Goal: Information Seeking & Learning: Learn about a topic

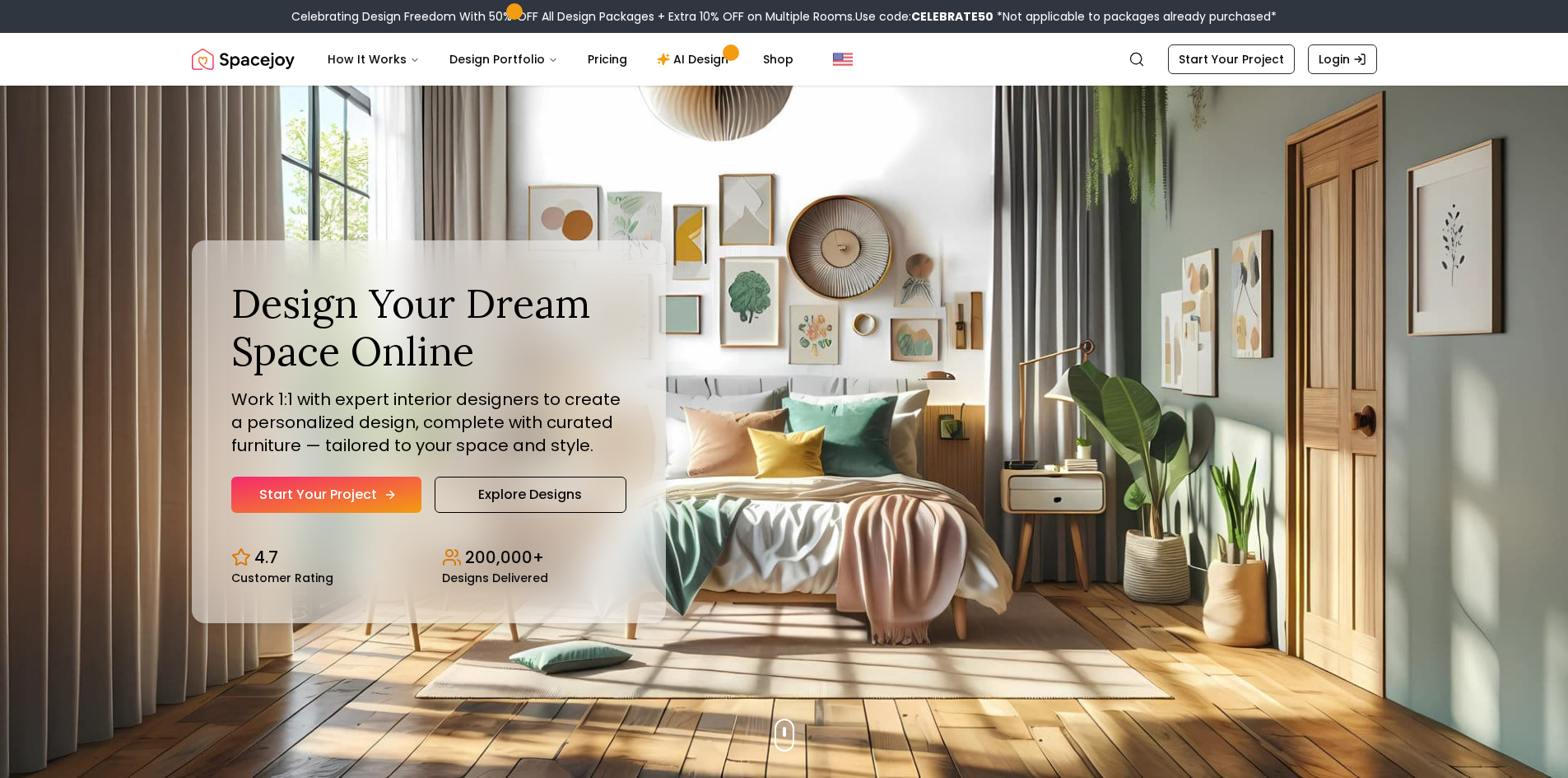
click at [392, 492] on icon "Hero section" at bounding box center [390, 494] width 13 height 13
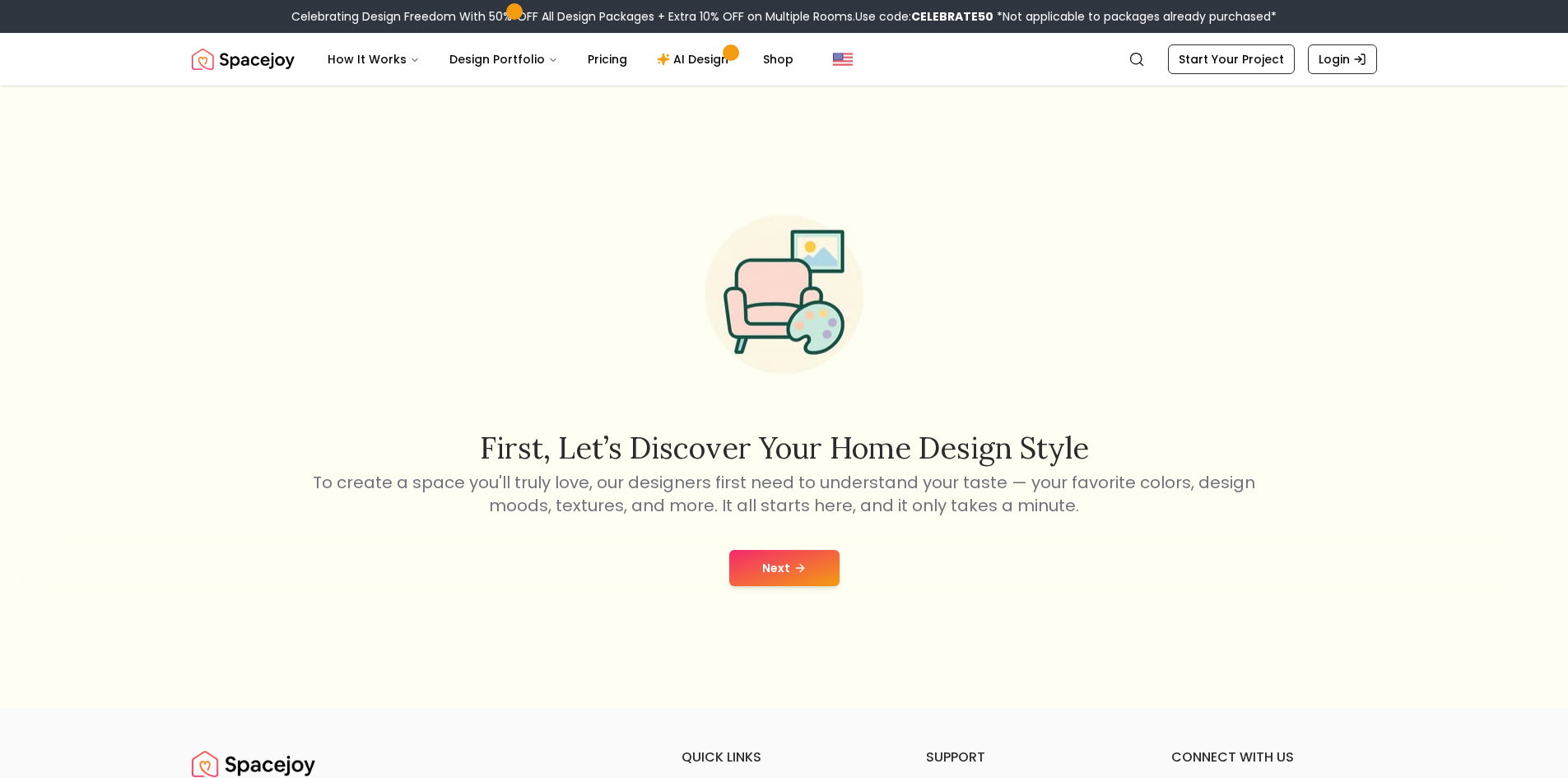
click at [796, 562] on icon at bounding box center [800, 567] width 13 height 13
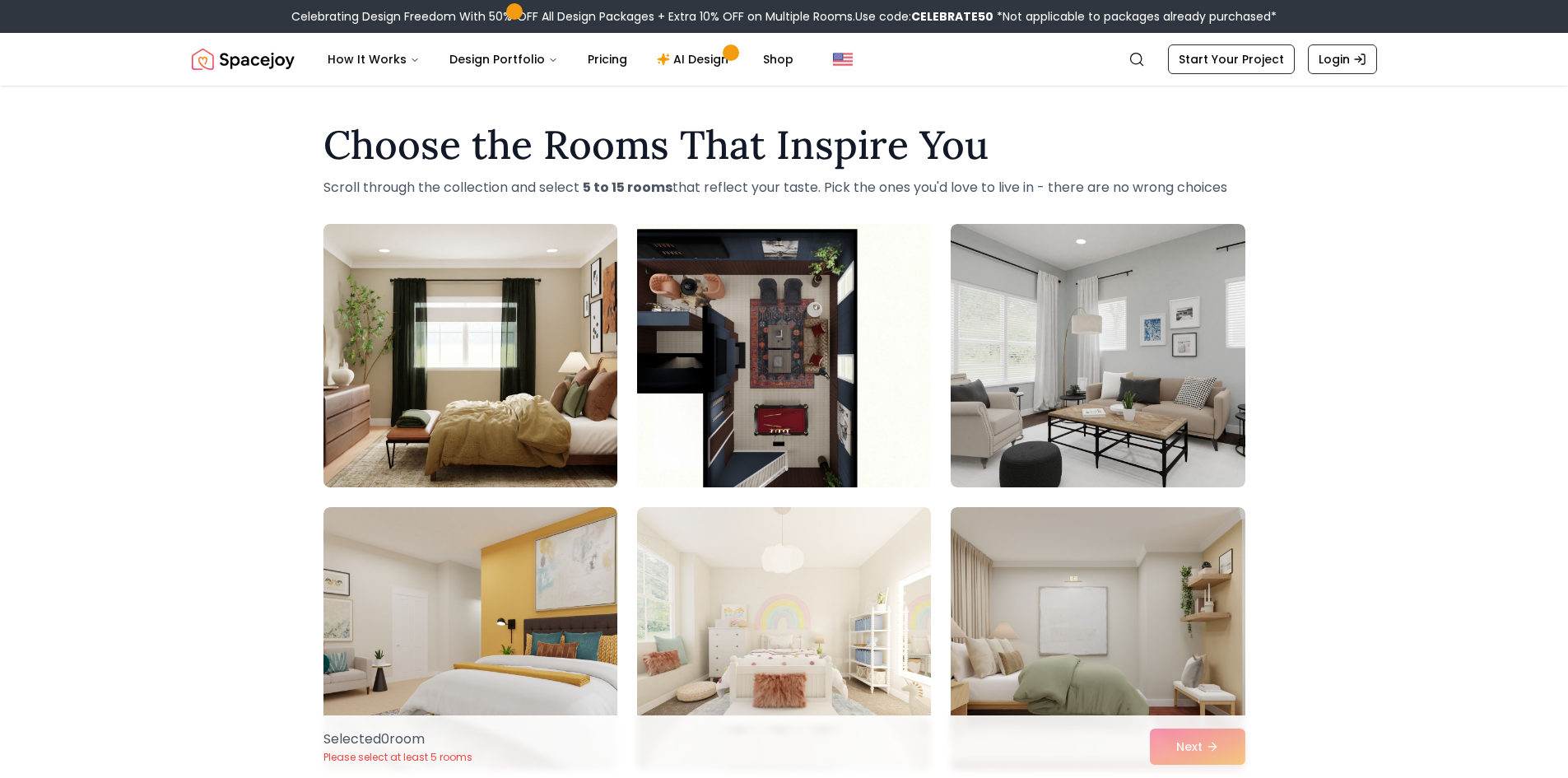
click at [503, 329] on img at bounding box center [470, 356] width 309 height 277
